Goal: Task Accomplishment & Management: Manage account settings

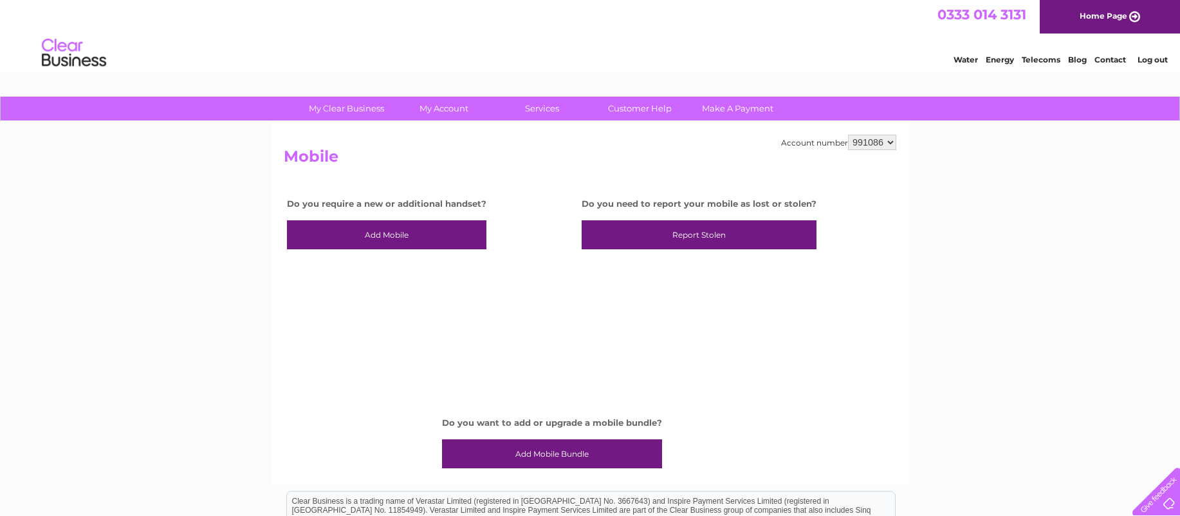
click at [1095, 21] on link "Home Page" at bounding box center [1110, 16] width 140 height 33
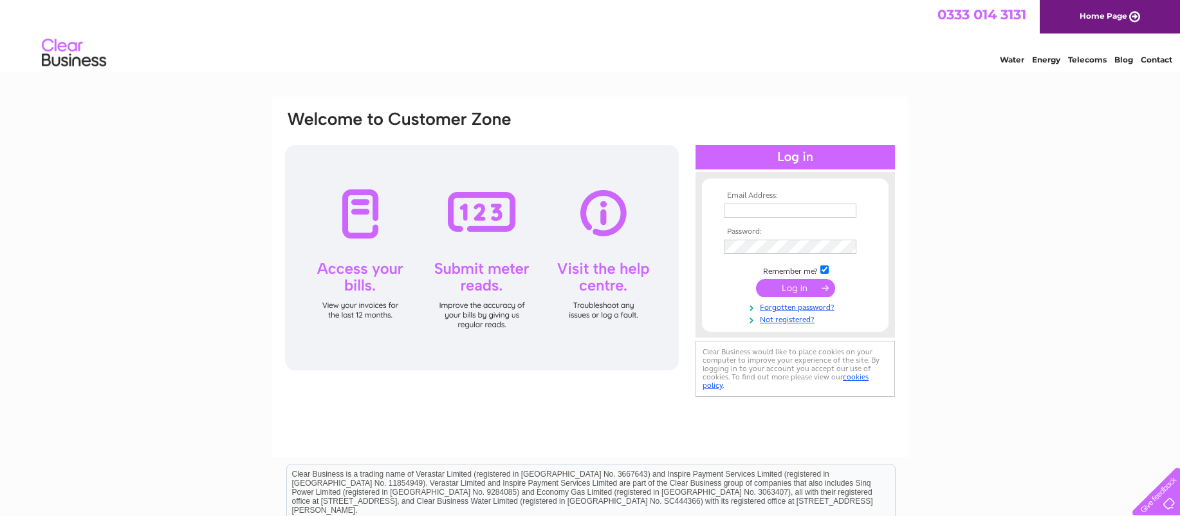
type input "k.jones757@ntlworld.com"
click at [808, 294] on input "submit" at bounding box center [795, 288] width 79 height 18
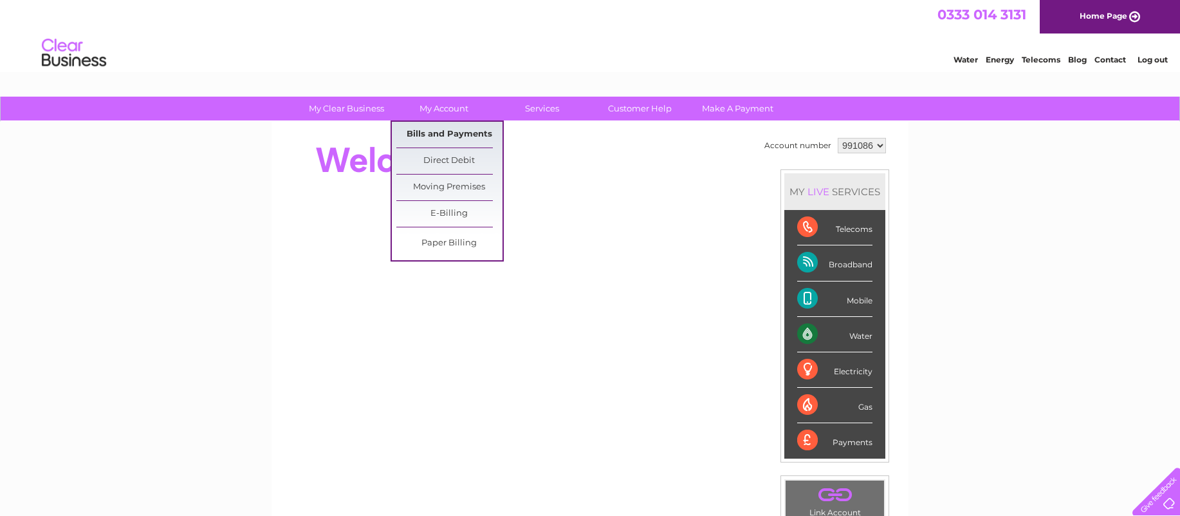
click at [456, 131] on link "Bills and Payments" at bounding box center [449, 135] width 106 height 26
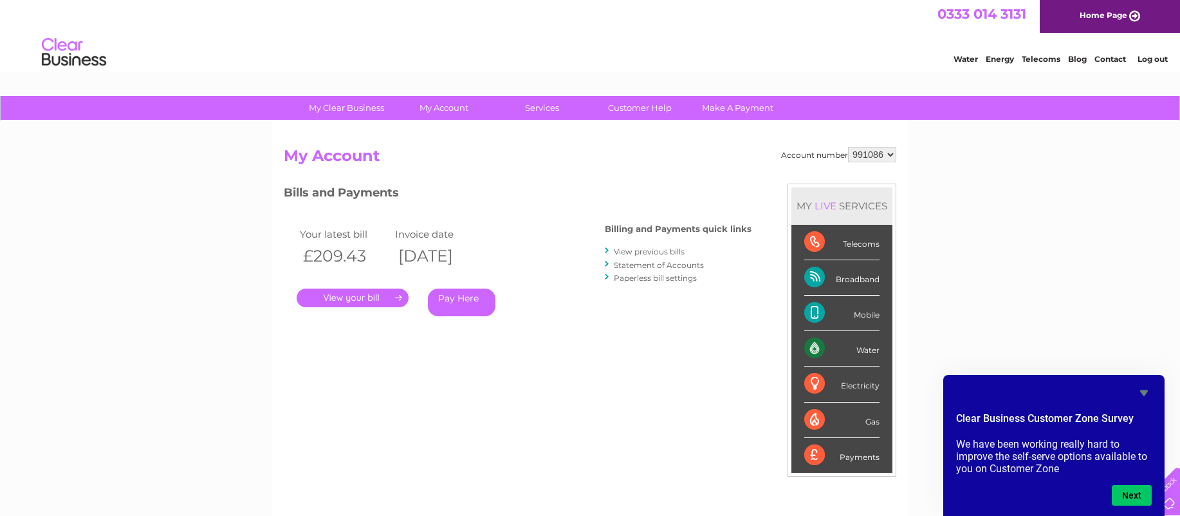
scroll to position [17, 0]
